Goal: Transaction & Acquisition: Purchase product/service

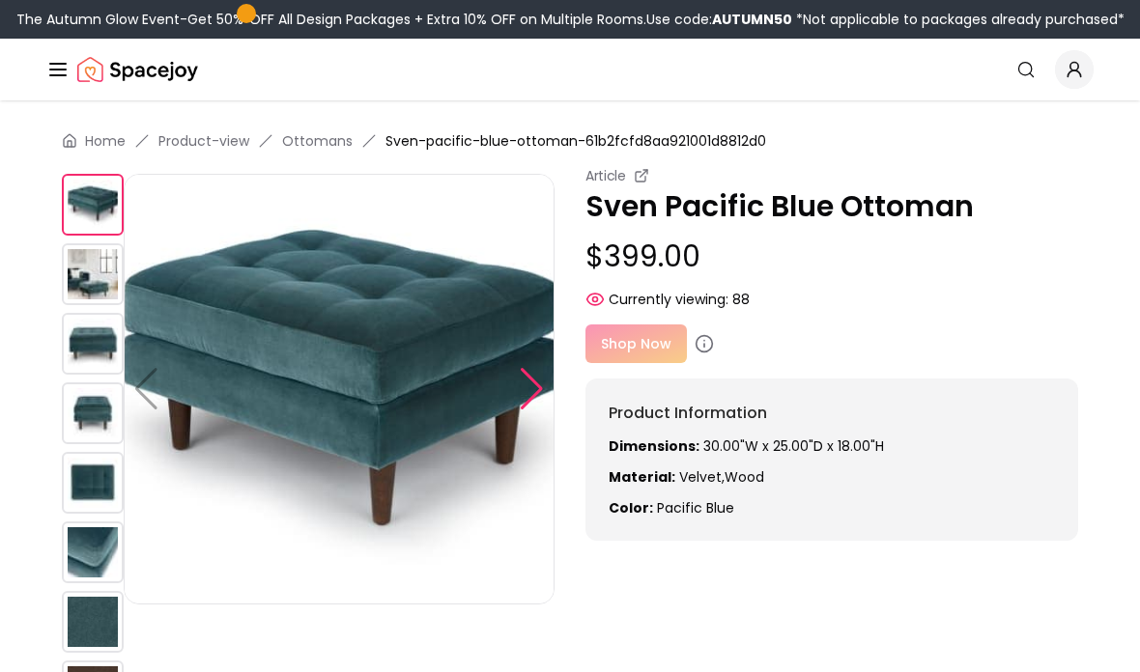
click at [537, 398] on div at bounding box center [532, 389] width 26 height 43
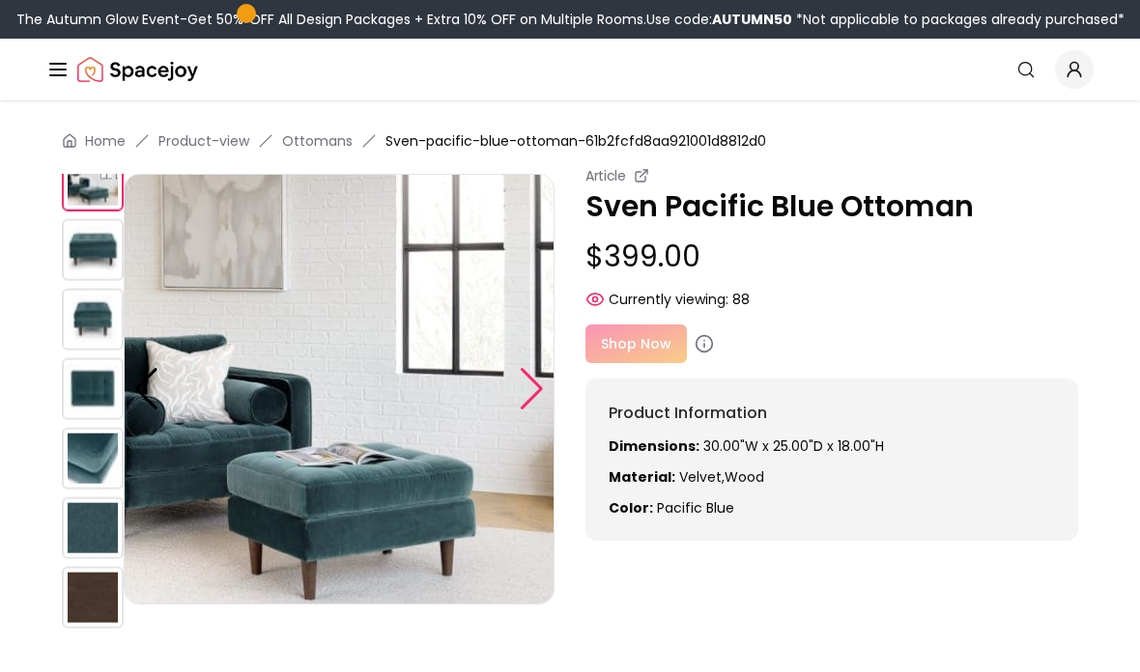
click at [537, 402] on div at bounding box center [532, 389] width 26 height 43
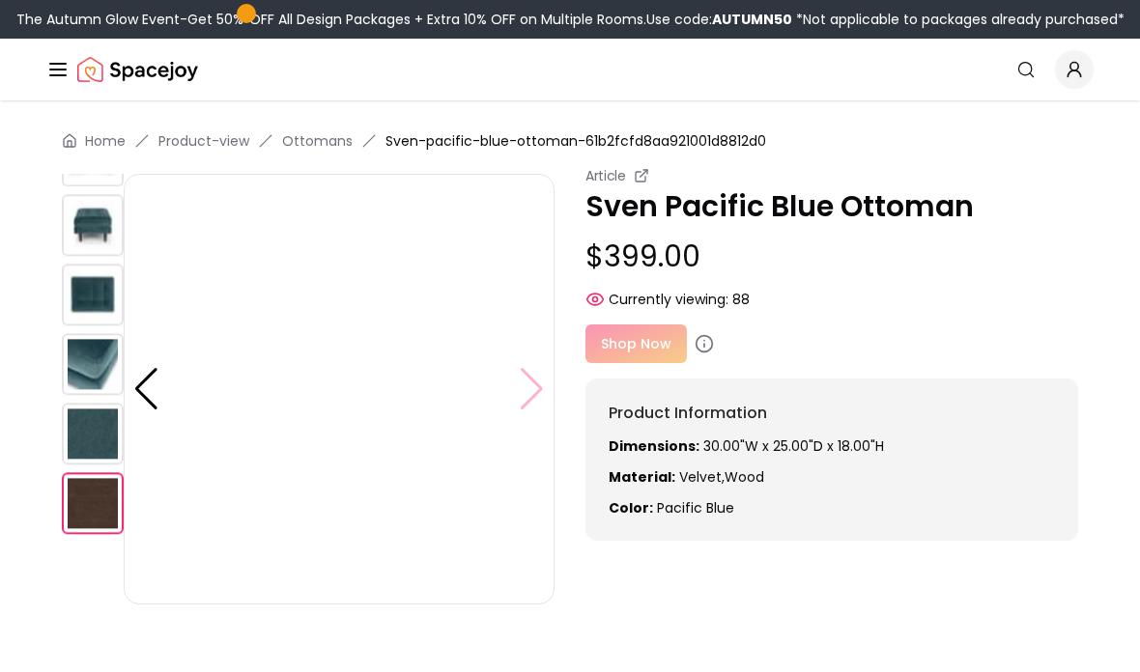
click at [530, 407] on img at bounding box center [339, 389] width 431 height 431
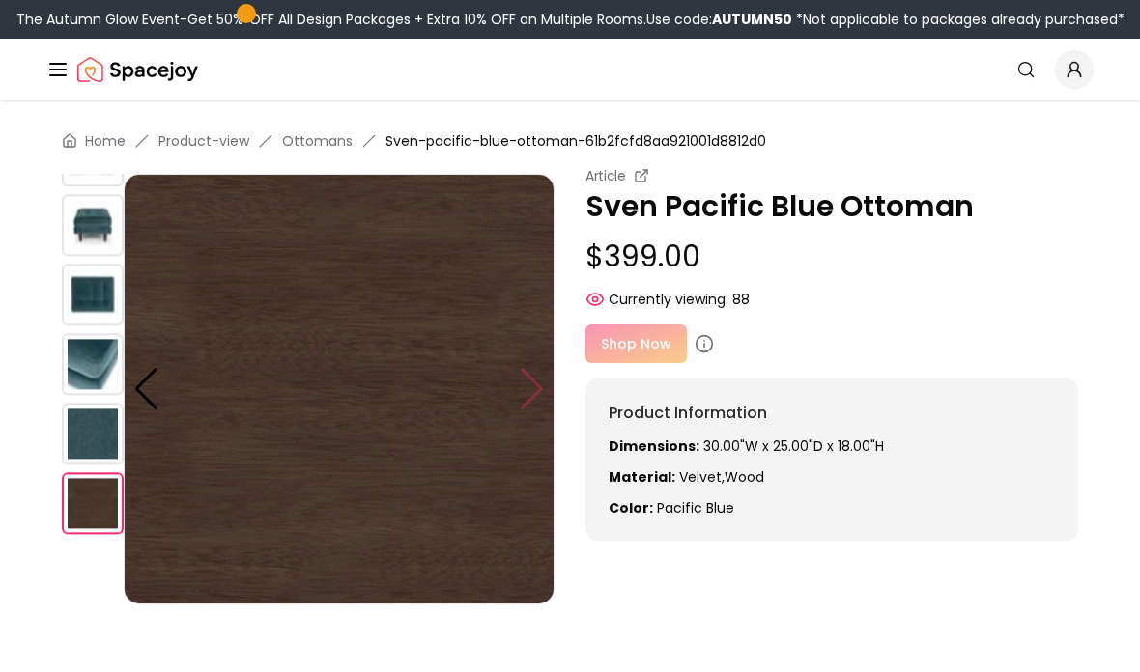
click at [540, 389] on img at bounding box center [339, 389] width 431 height 431
click at [104, 385] on img at bounding box center [93, 364] width 62 height 62
click at [112, 312] on img at bounding box center [93, 295] width 62 height 62
click at [103, 250] on img at bounding box center [93, 225] width 62 height 62
click at [667, 344] on div "Shop Now" at bounding box center [832, 344] width 493 height 39
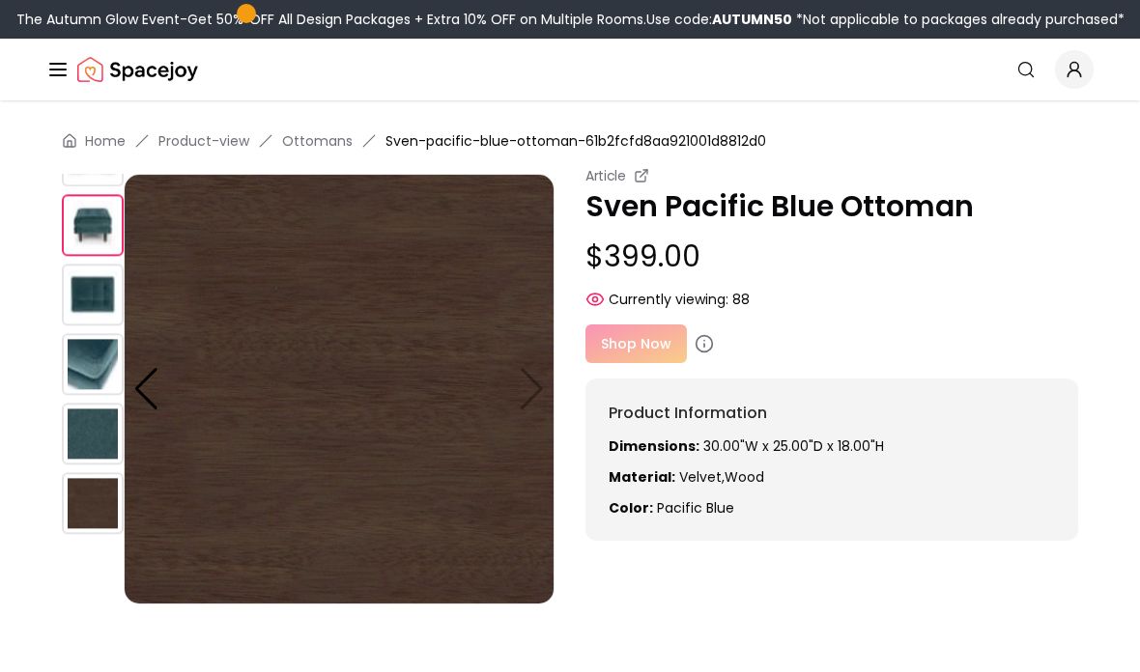
click at [646, 349] on div "Shop Now" at bounding box center [832, 344] width 493 height 39
click at [697, 346] on icon at bounding box center [704, 343] width 19 height 19
click at [700, 352] on circle at bounding box center [705, 344] width 16 height 16
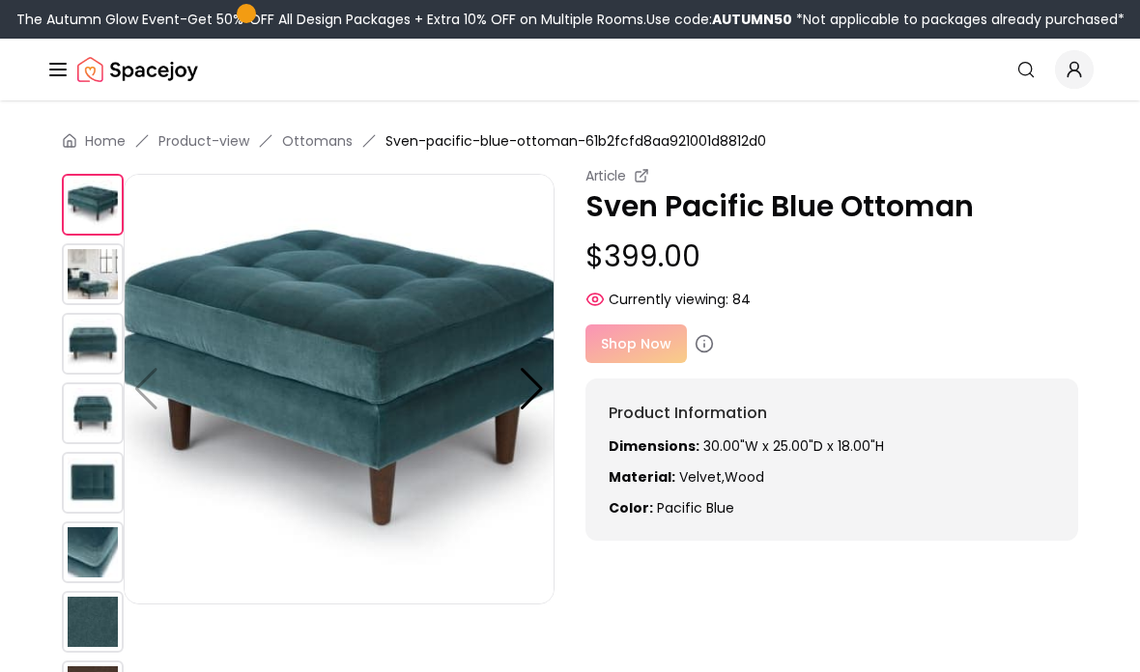
click at [672, 352] on div "Shop Now" at bounding box center [832, 344] width 493 height 39
click at [625, 344] on div "Shop Now" at bounding box center [832, 344] width 493 height 39
click at [702, 336] on circle at bounding box center [705, 344] width 16 height 16
click at [707, 341] on icon at bounding box center [704, 343] width 19 height 19
click at [772, 242] on p "$399.00" at bounding box center [832, 257] width 493 height 35
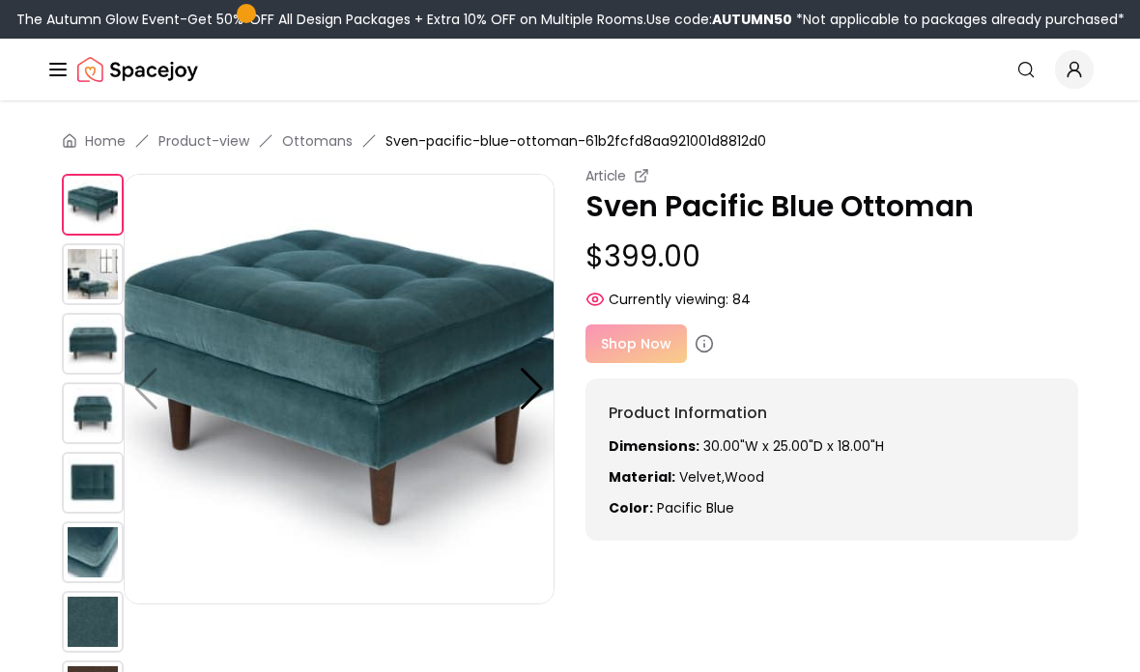
click at [773, 206] on p "Sven Pacific Blue Ottoman" at bounding box center [832, 206] width 493 height 35
click at [636, 170] on icon at bounding box center [641, 175] width 15 height 15
